Goal: Check status

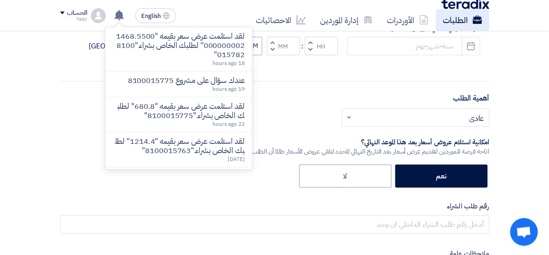
click at [445, 21] on link "الطلبات" at bounding box center [463, 20] width 54 height 22
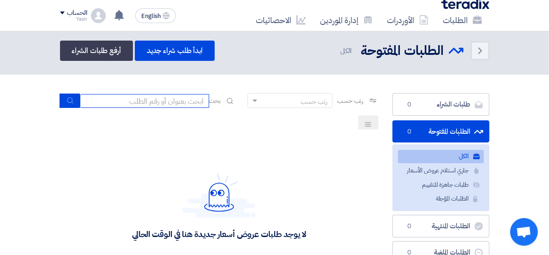
click at [163, 97] on input at bounding box center [144, 101] width 129 height 14
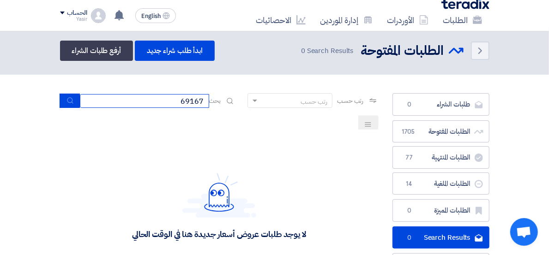
drag, startPoint x: 198, startPoint y: 101, endPoint x: 205, endPoint y: 98, distance: 7.3
click at [207, 101] on input "69167" at bounding box center [144, 101] width 129 height 14
type input "69176"
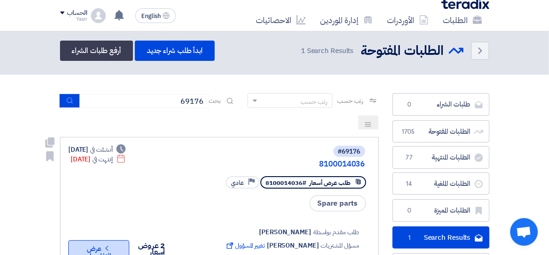
click at [72, 241] on button "Check details عرض التفاصيل" at bounding box center [98, 250] width 61 height 18
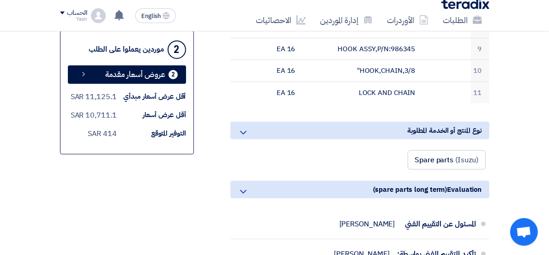
scroll to position [308, 0]
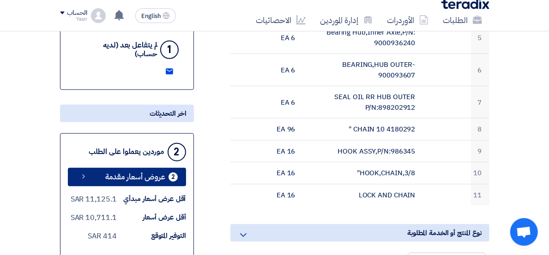
click at [132, 174] on span "عروض أسعار مقدمة" at bounding box center [136, 177] width 60 height 7
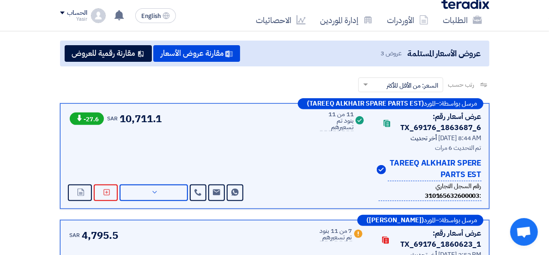
scroll to position [154, 0]
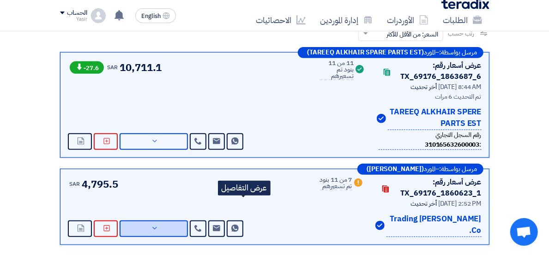
click at [0, 0] on span "عرض التفاصيل" at bounding box center [0, 0] width 0 height 0
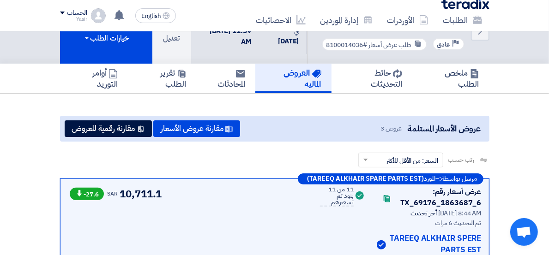
scroll to position [51, 0]
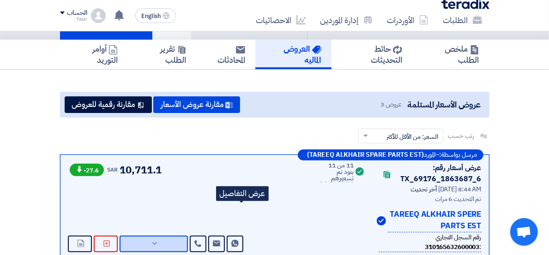
click at [0, 0] on span "عرض التفاصيل" at bounding box center [0, 0] width 0 height 0
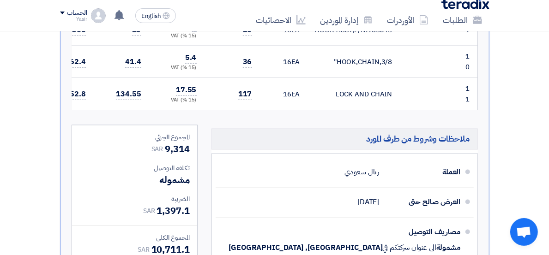
scroll to position [718, 0]
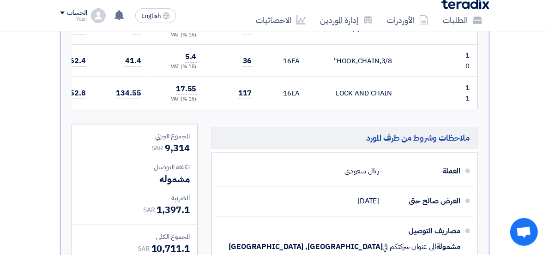
click at [436, 15] on link "الطلبات" at bounding box center [463, 20] width 54 height 22
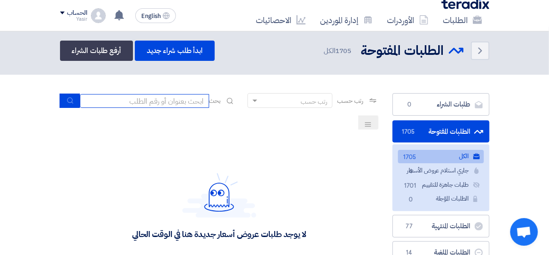
click at [170, 104] on input at bounding box center [144, 101] width 129 height 14
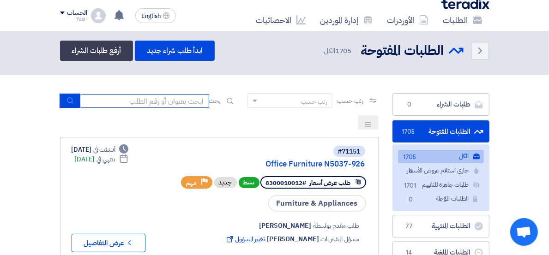
paste input "8100015689"
type input "8100015689"
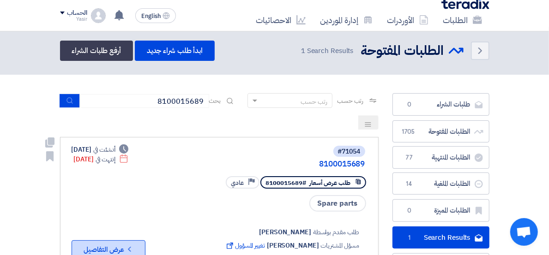
click at [72, 241] on button "Check details عرض التفاصيل" at bounding box center [109, 250] width 74 height 18
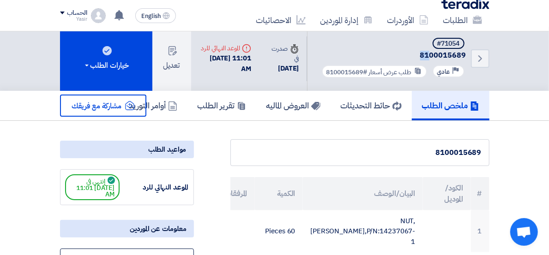
drag, startPoint x: 431, startPoint y: 44, endPoint x: 406, endPoint y: 32, distance: 27.3
click at [405, 34] on div "Back #71054 8100015689 Priority عادي طلب عرض أسعار #8100015689" at bounding box center [398, 59] width 182 height 64
drag, startPoint x: 406, startPoint y: 32, endPoint x: 403, endPoint y: 142, distance: 110.4
click at [403, 147] on div "8100015689" at bounding box center [359, 152] width 243 height 11
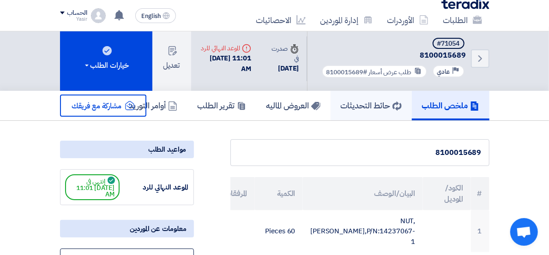
click at [402, 100] on h5 "حائط التحديثات" at bounding box center [371, 105] width 61 height 11
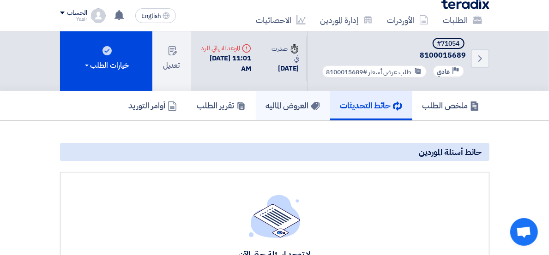
click at [320, 100] on h5 "العروض الماليه" at bounding box center [293, 105] width 54 height 11
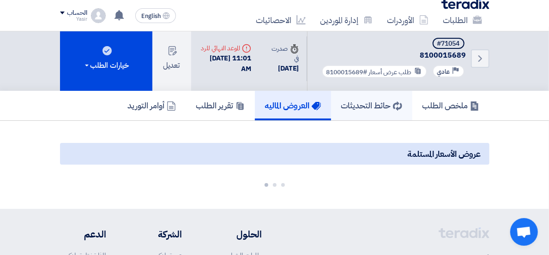
click at [402, 100] on h5 "حائط التحديثات" at bounding box center [371, 105] width 61 height 11
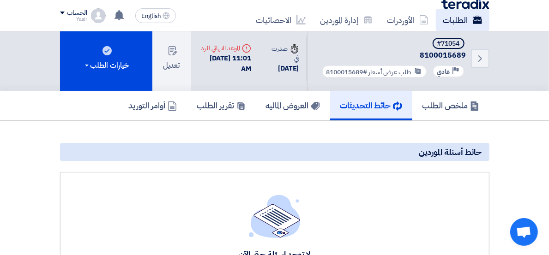
click at [436, 19] on link "الطلبات" at bounding box center [463, 20] width 54 height 22
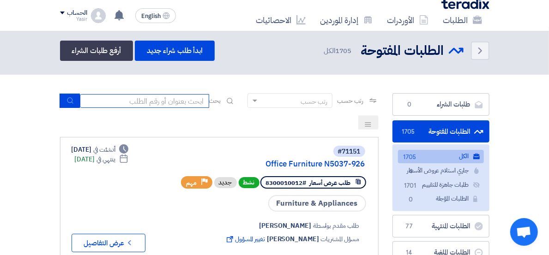
click at [157, 103] on input at bounding box center [144, 101] width 129 height 14
paste input "8100015782"
type input "8100015782"
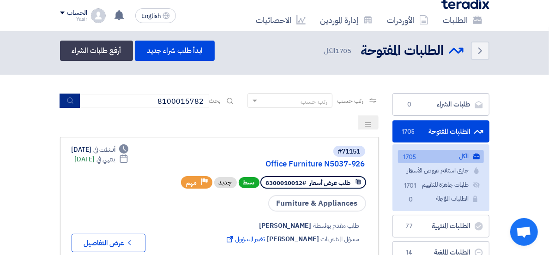
click at [74, 98] on icon "submit" at bounding box center [70, 100] width 7 height 7
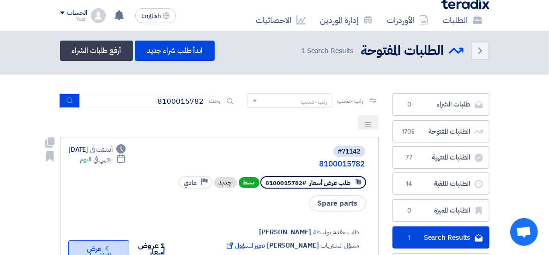
click at [76, 241] on button "Check details عرض التفاصيل" at bounding box center [98, 250] width 61 height 18
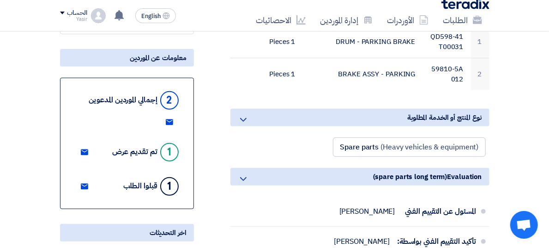
scroll to position [205, 0]
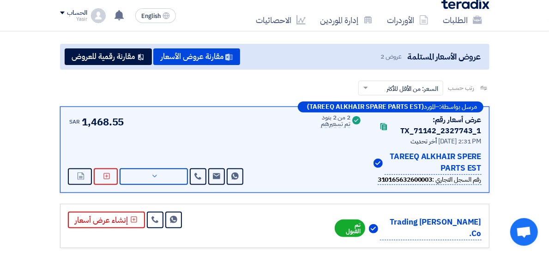
scroll to position [103, 0]
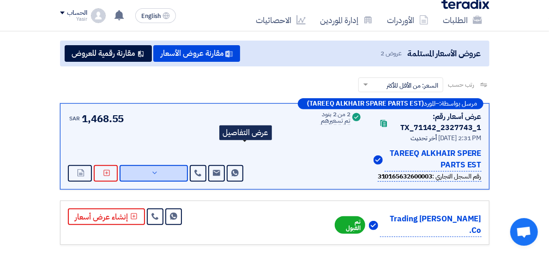
click at [0, 0] on span "عرض التفاصيل" at bounding box center [0, 0] width 0 height 0
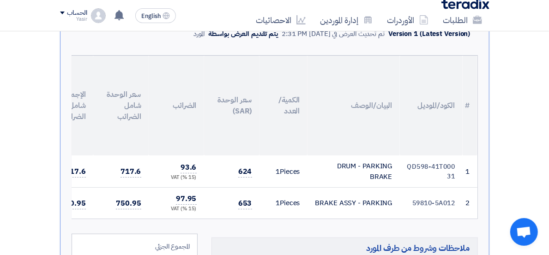
scroll to position [359, 0]
